Goal: Transaction & Acquisition: Purchase product/service

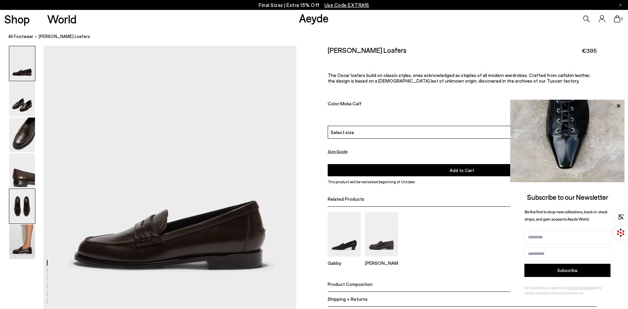
click at [17, 201] on img at bounding box center [22, 206] width 26 height 35
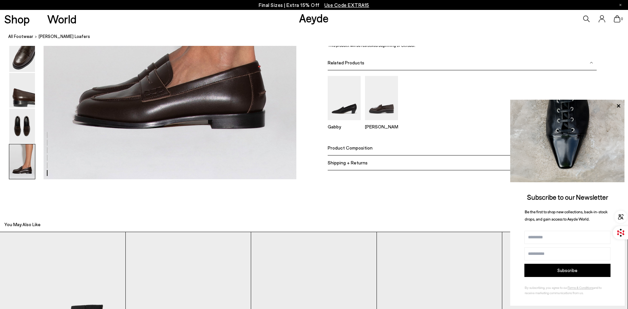
scroll to position [1817, 0]
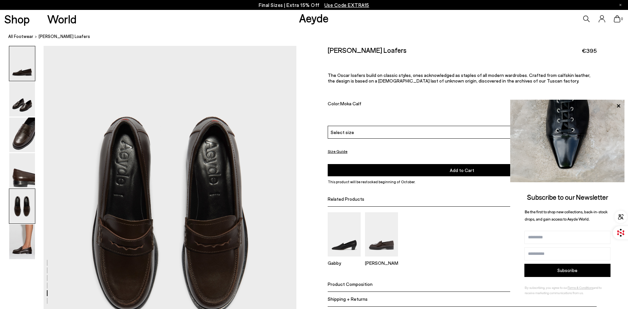
click at [16, 75] on img at bounding box center [22, 63] width 26 height 35
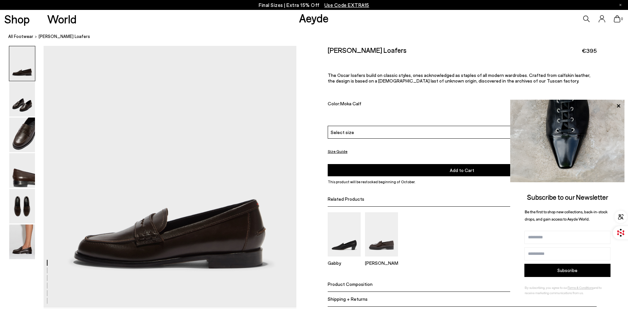
scroll to position [0, 0]
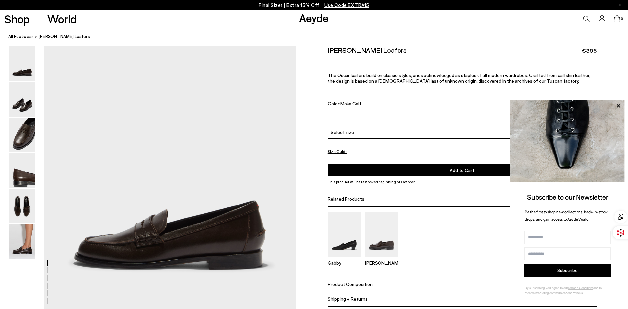
click at [25, 38] on link "All Footwear" at bounding box center [20, 36] width 25 height 7
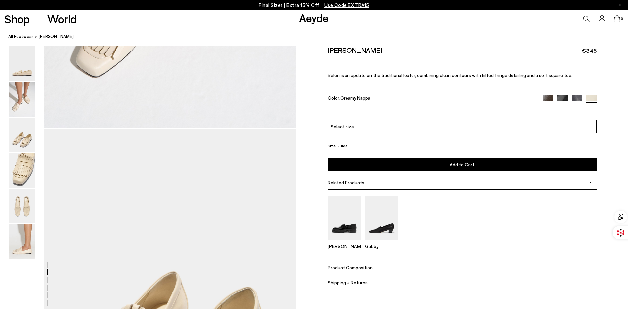
scroll to position [591, 0]
click at [25, 36] on link "All Footwear" at bounding box center [20, 36] width 25 height 7
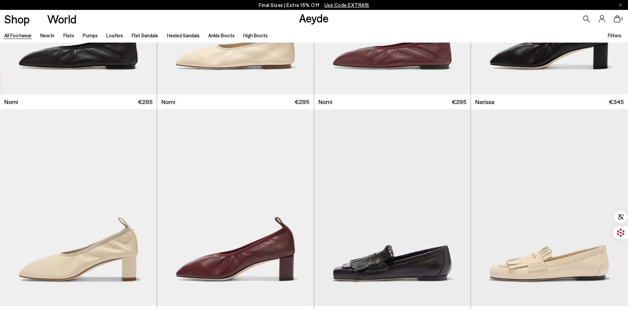
scroll to position [251, 0]
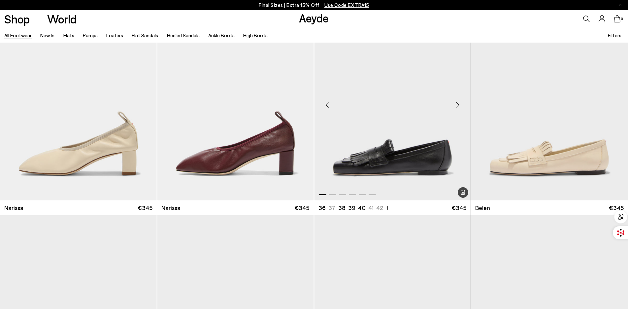
click at [401, 149] on img "1 / 6" at bounding box center [392, 102] width 157 height 197
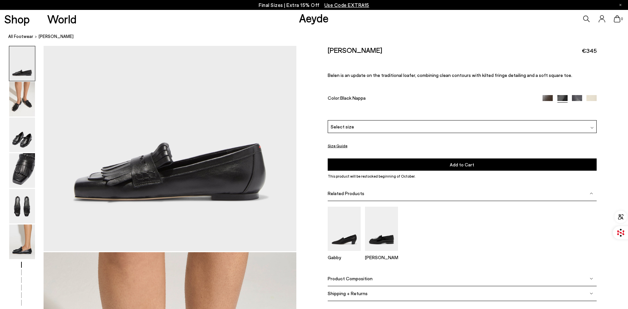
scroll to position [205, 0]
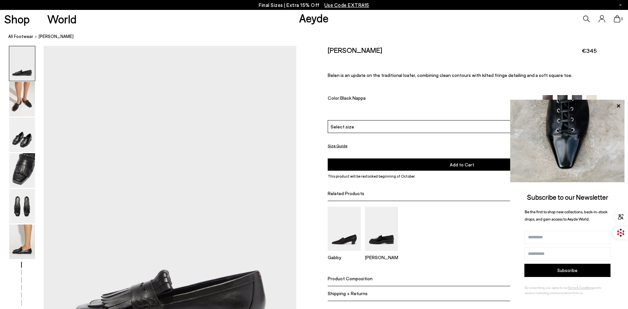
scroll to position [1, 0]
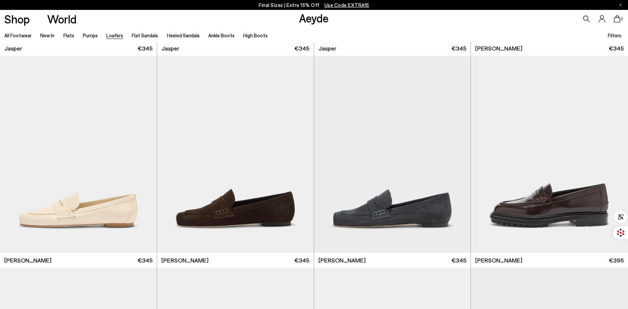
scroll to position [415, 0]
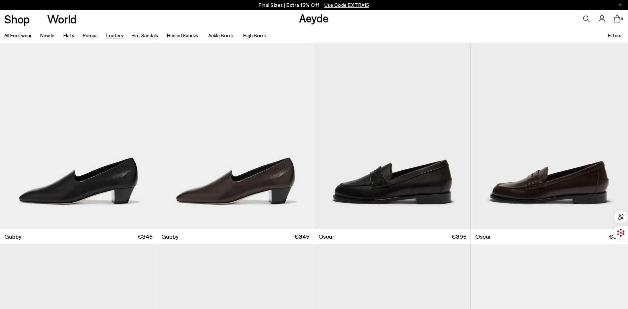
scroll to position [1097, 0]
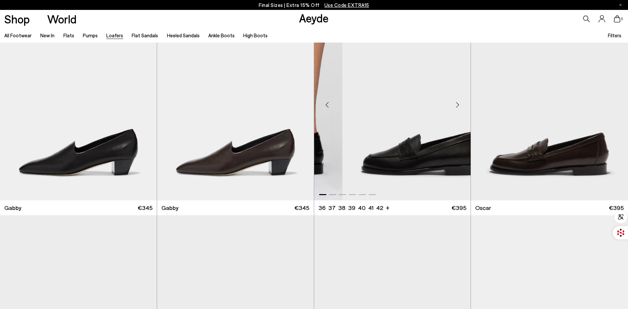
click at [405, 195] on div at bounding box center [392, 102] width 157 height 197
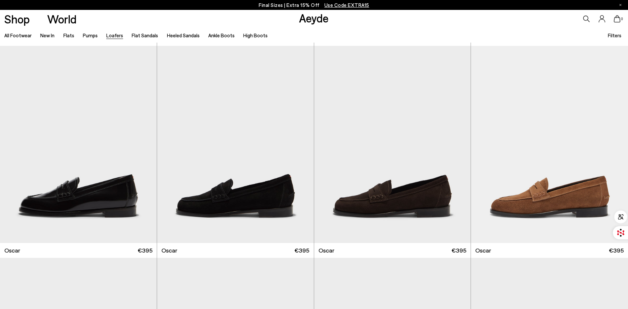
scroll to position [1278, 0]
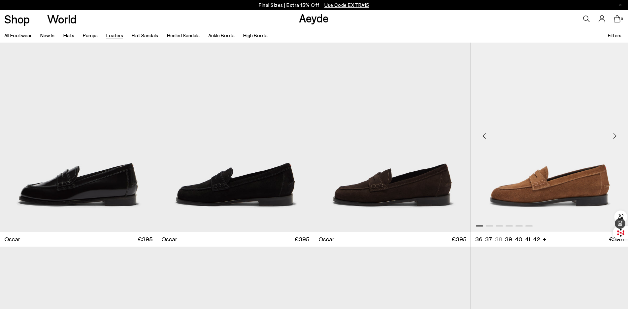
click at [563, 188] on img "1 / 6" at bounding box center [549, 133] width 157 height 197
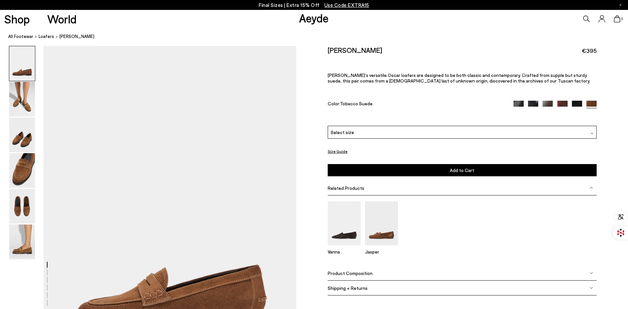
click at [19, 73] on img at bounding box center [22, 63] width 26 height 35
click at [32, 68] on img at bounding box center [22, 63] width 26 height 35
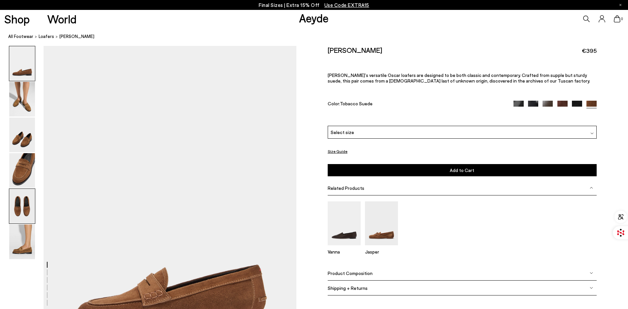
click at [22, 203] on img at bounding box center [22, 206] width 26 height 35
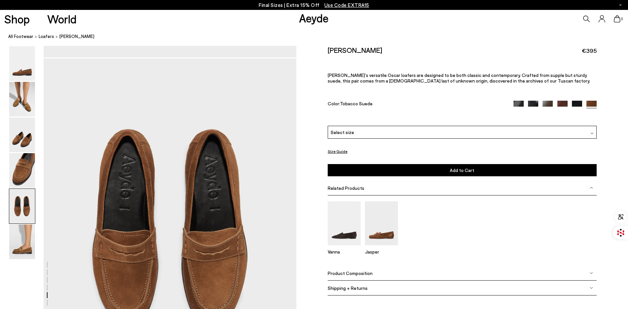
scroll to position [1352, 0]
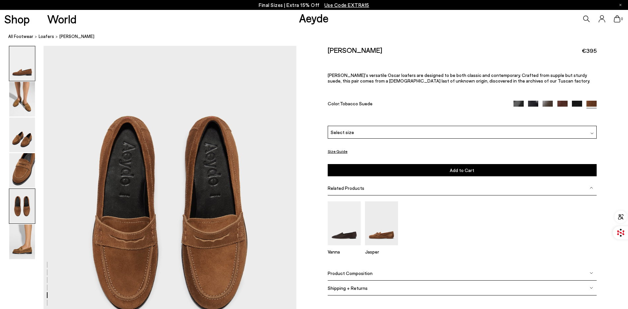
click at [21, 73] on img at bounding box center [22, 63] width 26 height 35
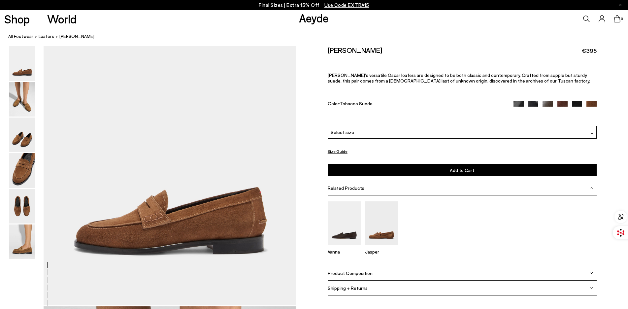
scroll to position [83, 0]
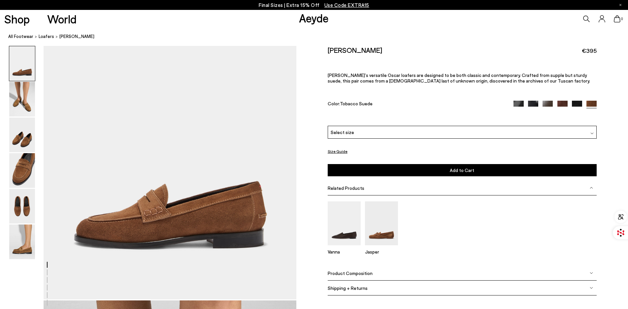
click at [252, 38] on ol "All Footwear Loafers [PERSON_NAME]" at bounding box center [318, 36] width 620 height 7
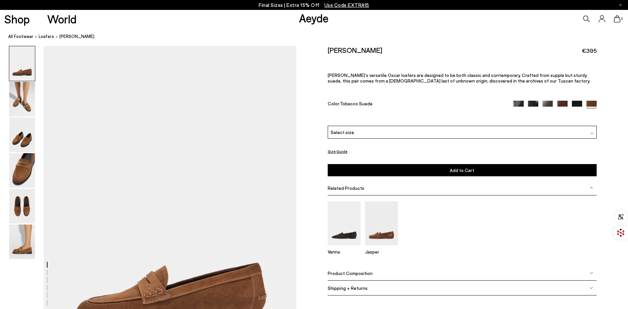
scroll to position [1, 0]
drag, startPoint x: 215, startPoint y: 147, endPoint x: 231, endPoint y: 172, distance: 29.3
click at [30, 213] on img at bounding box center [22, 206] width 26 height 35
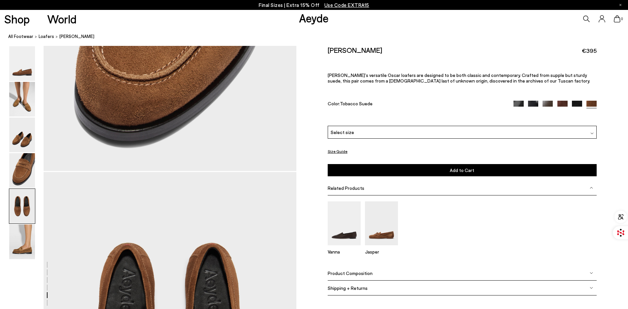
scroll to position [1352, 0]
